Goal: Information Seeking & Learning: Learn about a topic

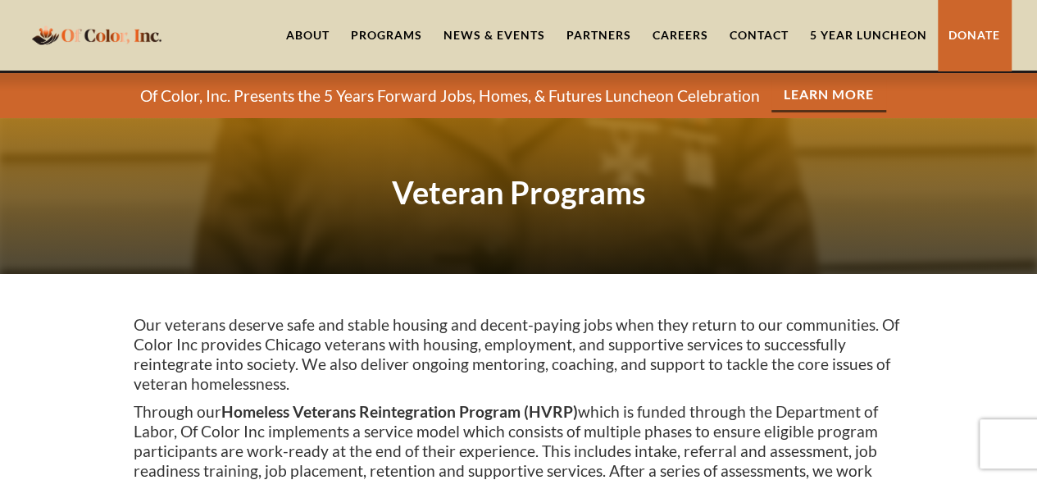
click at [773, 376] on p "Our veterans deserve safe and stable housing and decent-paying jobs when they r…" at bounding box center [519, 354] width 771 height 79
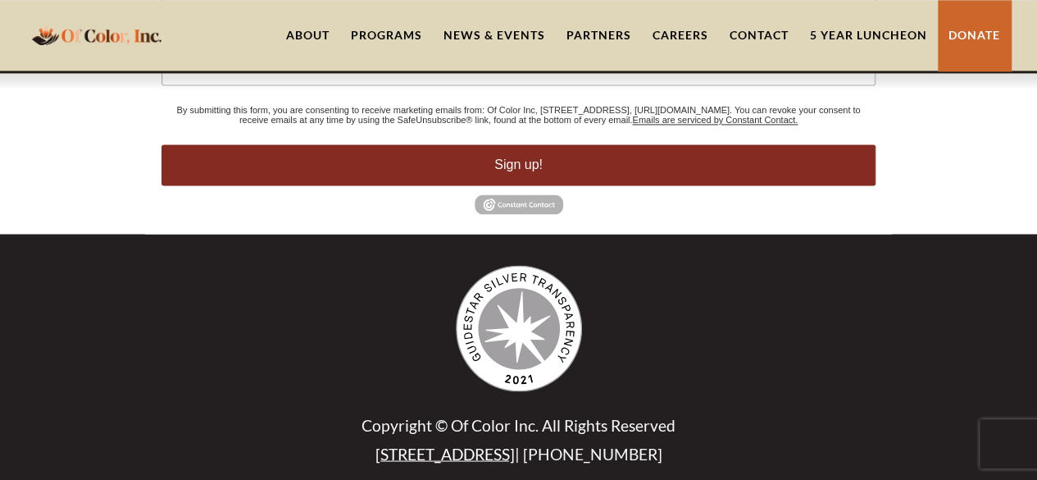
scroll to position [1275, 0]
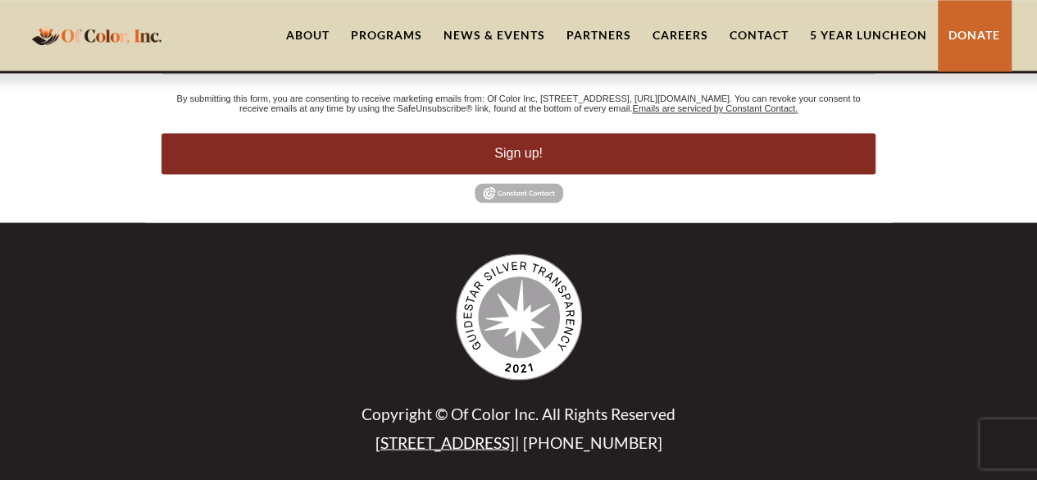
click at [404, 33] on div "Programs" at bounding box center [386, 35] width 71 height 16
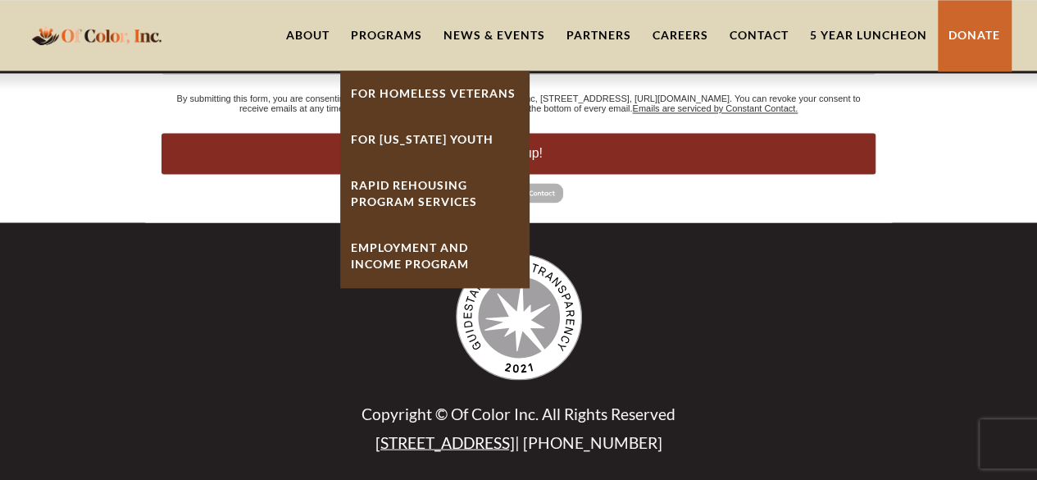
click at [380, 166] on link "Rapid ReHousing Program Services" at bounding box center [434, 193] width 189 height 62
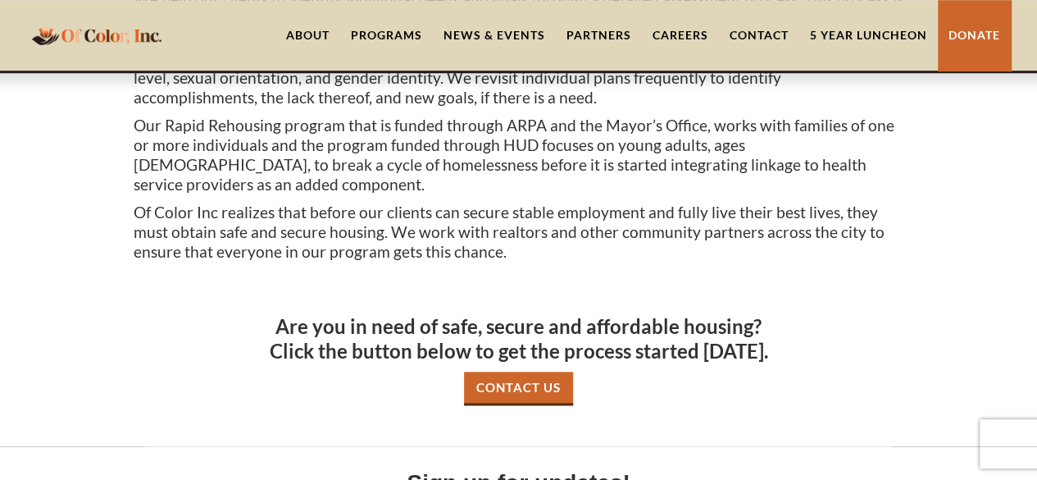
scroll to position [737, 0]
